Goal: Navigation & Orientation: Find specific page/section

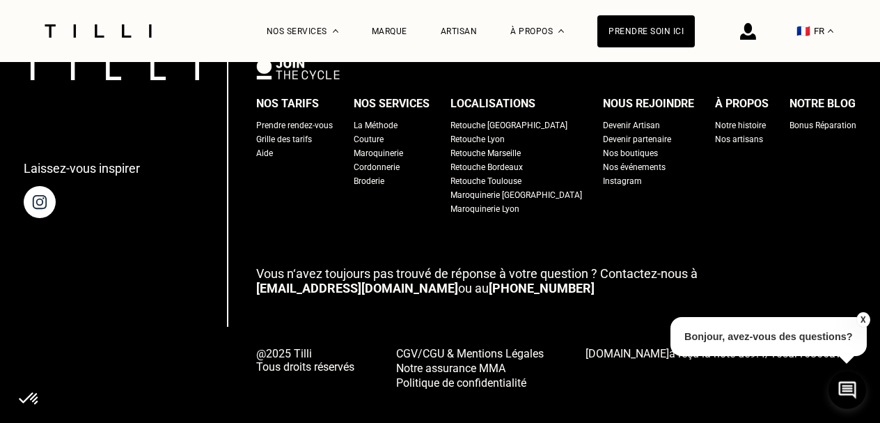
scroll to position [1732, 0]
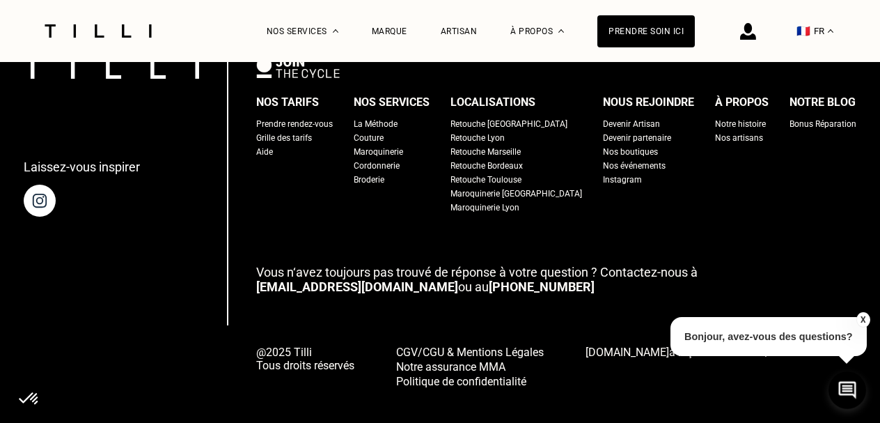
click at [490, 117] on div "Retouche [GEOGRAPHIC_DATA]" at bounding box center [508, 124] width 117 height 14
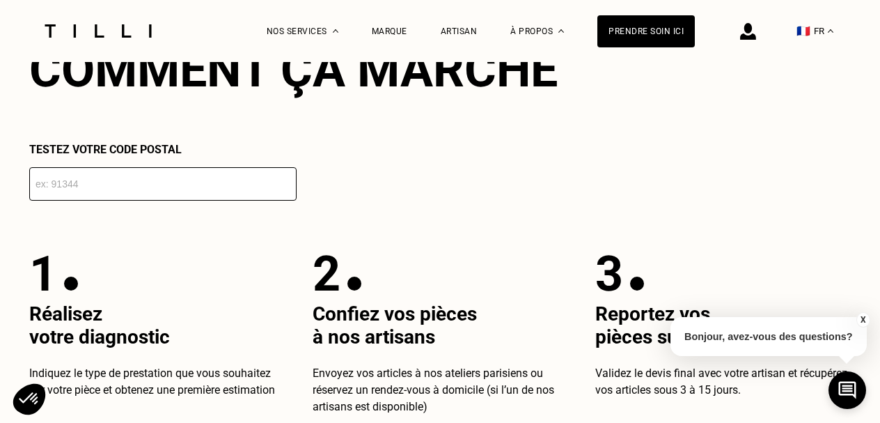
scroll to position [2435, 0]
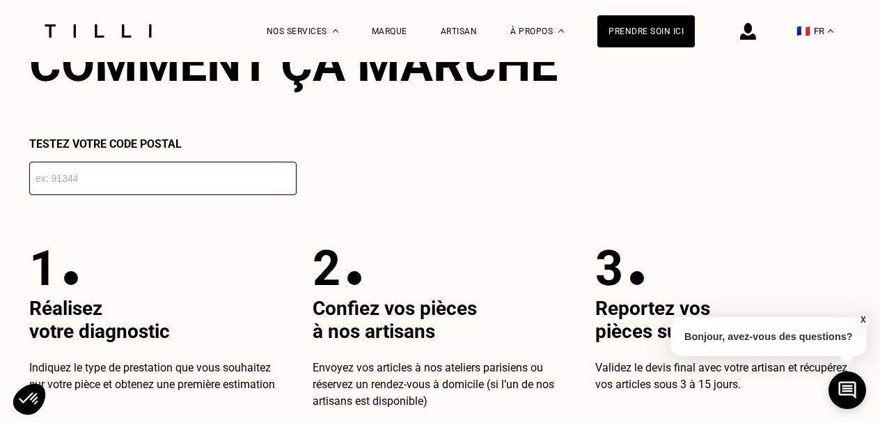
click at [148, 182] on input "number" at bounding box center [162, 178] width 267 height 33
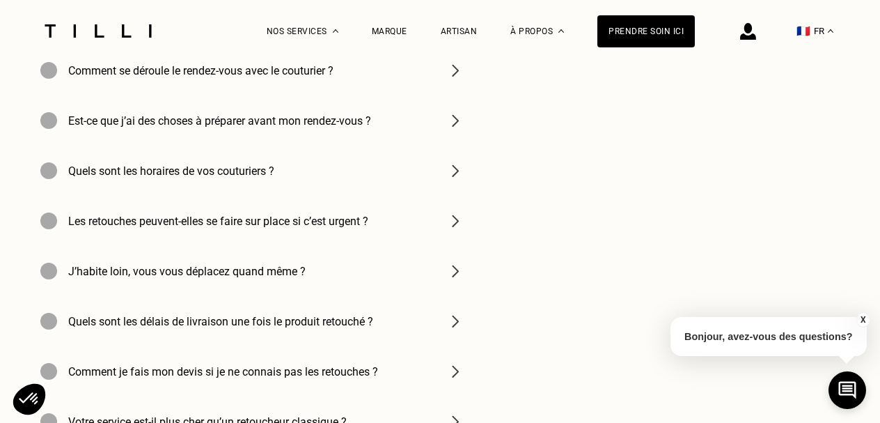
scroll to position [4503, 0]
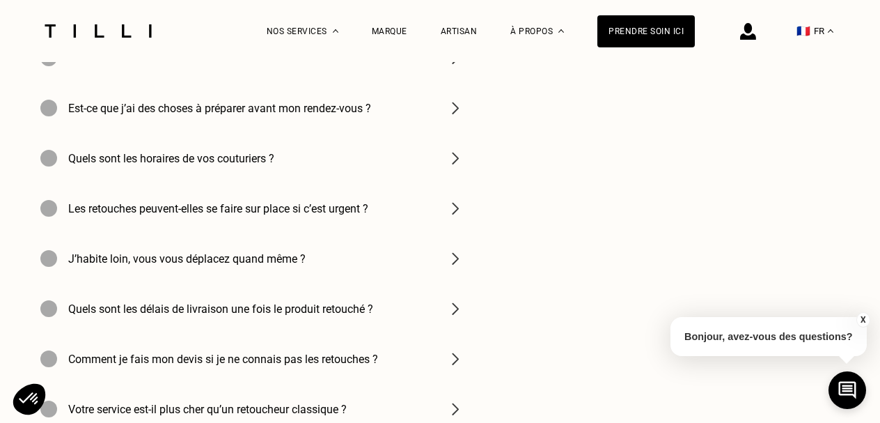
click at [361, 109] on h4 "Est-ce que j’ai des choses à préparer avant mon rendez-vous ?" at bounding box center [219, 108] width 303 height 13
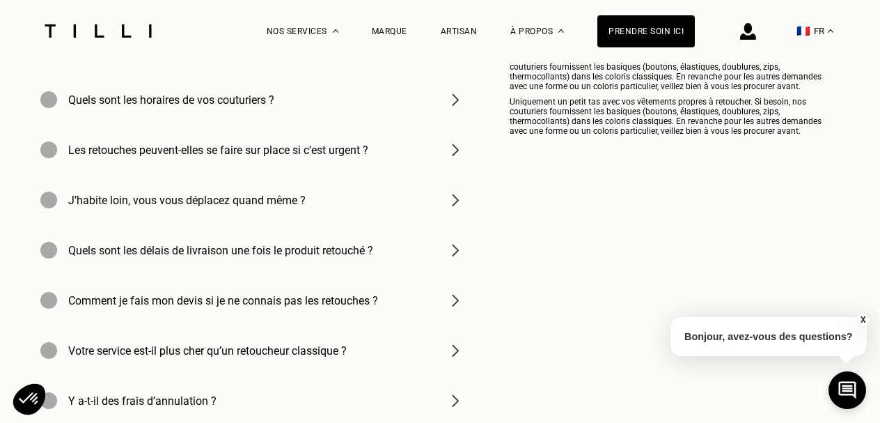
scroll to position [4563, 0]
click at [335, 105] on div "Quels sont les horaires de vos couturiers ?" at bounding box center [252, 99] width 446 height 50
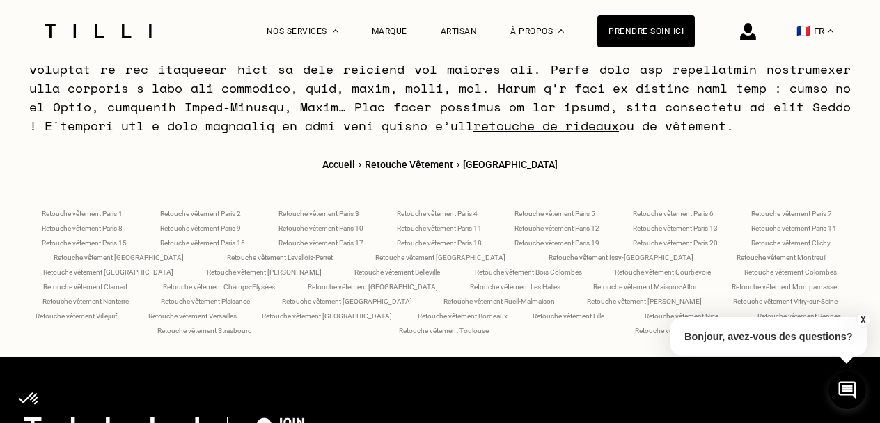
scroll to position [5565, 0]
click at [222, 224] on span "Retouche vêtement Paris 9" at bounding box center [200, 228] width 81 height 8
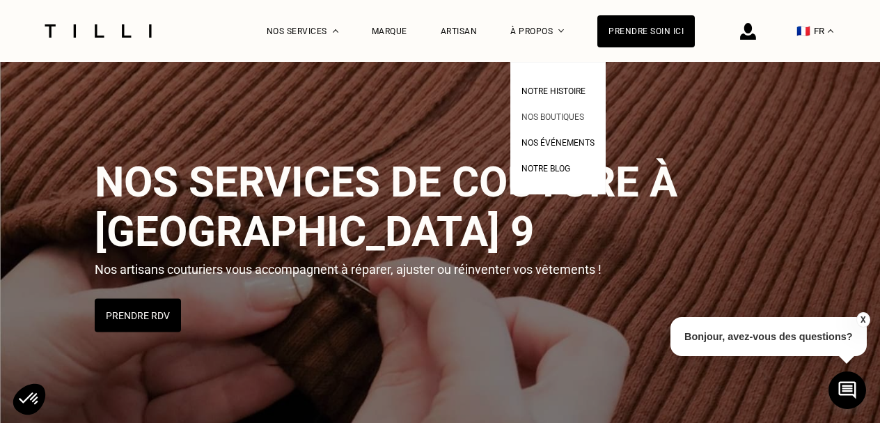
click at [549, 113] on span "Nos boutiques" at bounding box center [552, 117] width 63 height 10
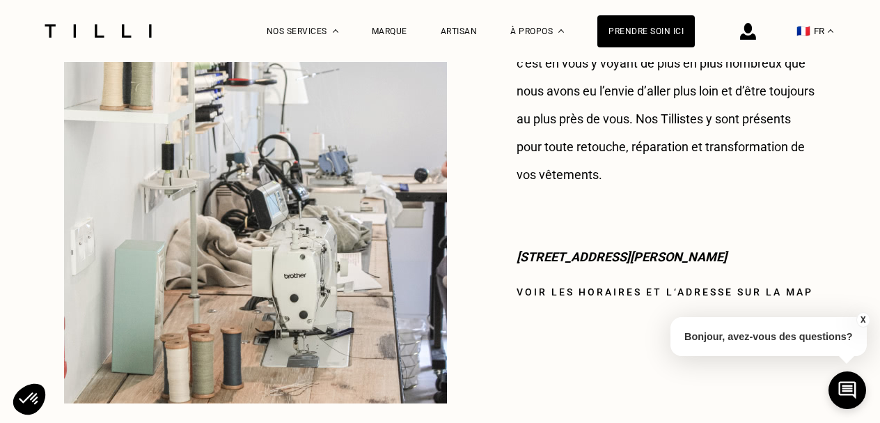
scroll to position [1257, 0]
click at [549, 285] on link "Voir les horaires et l‘adresse sur la map" at bounding box center [665, 290] width 297 height 11
